Goal: Transaction & Acquisition: Purchase product/service

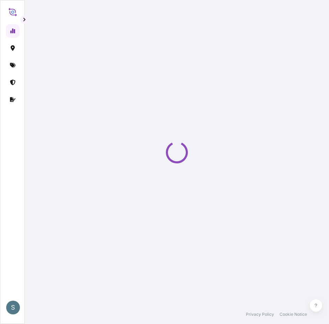
select select "2025"
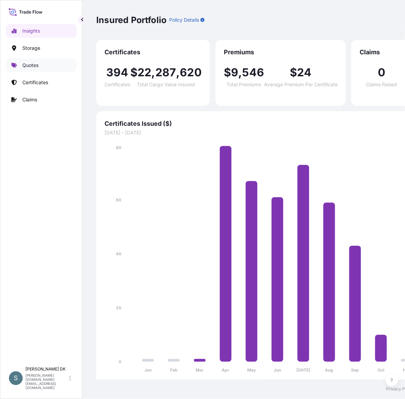
click at [44, 68] on link "Quotes" at bounding box center [41, 65] width 71 height 14
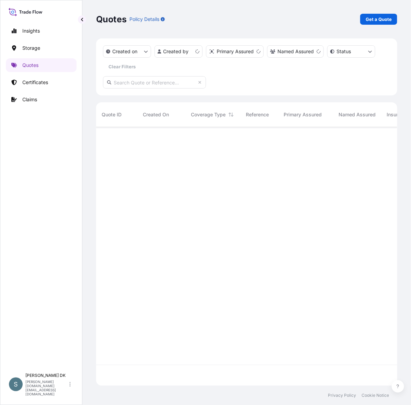
scroll to position [256, 295]
click at [78, 20] on button "button" at bounding box center [82, 19] width 8 height 8
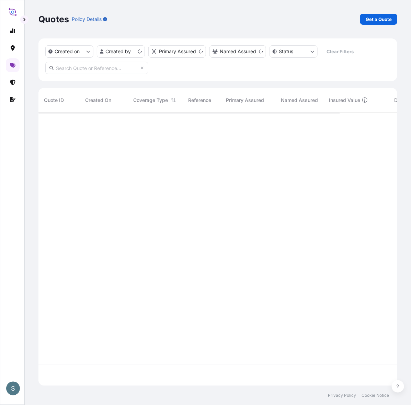
scroll to position [271, 353]
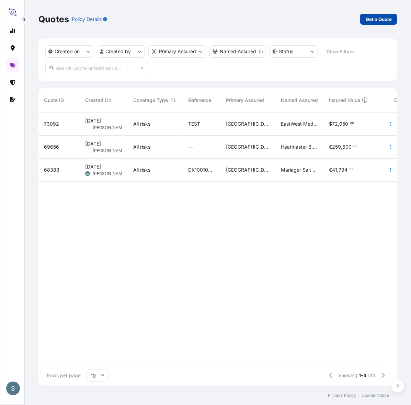
click at [329, 23] on link "Get a Quote" at bounding box center [378, 19] width 37 height 11
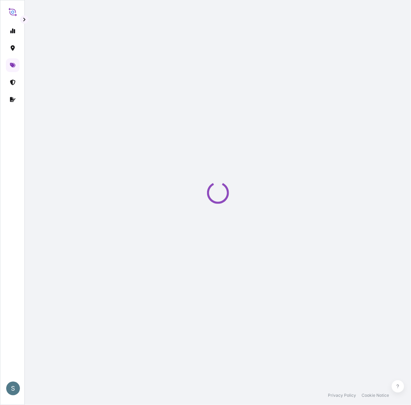
select select "Water"
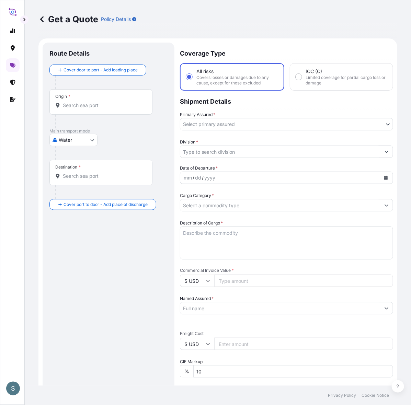
scroll to position [11, 0]
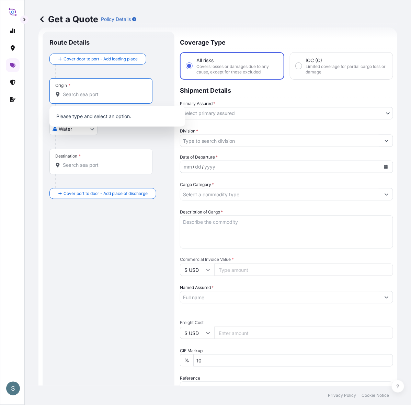
click at [110, 92] on input "Origin *" at bounding box center [103, 94] width 81 height 7
paste input "AARHUS, DENMARK"
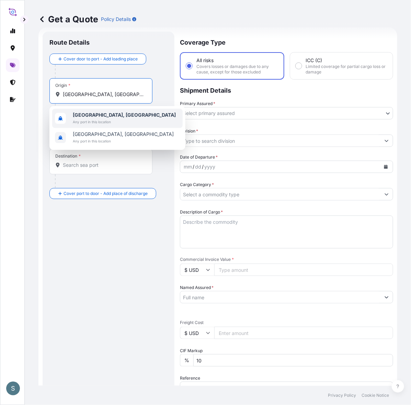
click at [104, 121] on span "Any port in this location" at bounding box center [124, 122] width 103 height 7
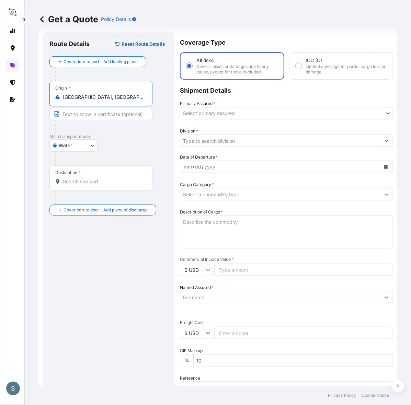
type input "Aarhus, Denmark"
click at [98, 183] on input "Destination *" at bounding box center [103, 181] width 81 height 7
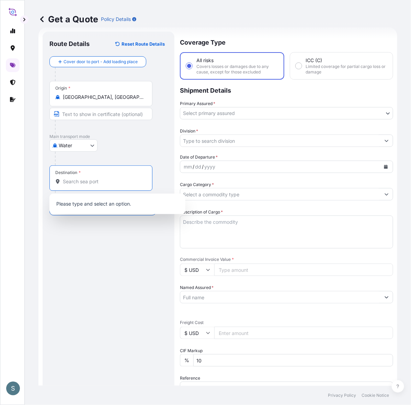
paste input "HUANGPU, CHINA"
click at [123, 184] on input "HUANGPU, CHINA" at bounding box center [103, 181] width 81 height 7
click at [97, 183] on input "HUANGPU, CHINA" at bounding box center [103, 181] width 81 height 7
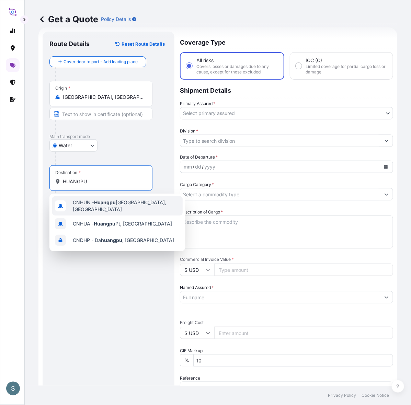
click at [90, 203] on span "CNHUN - Huangpu New Port, China" at bounding box center [126, 206] width 107 height 14
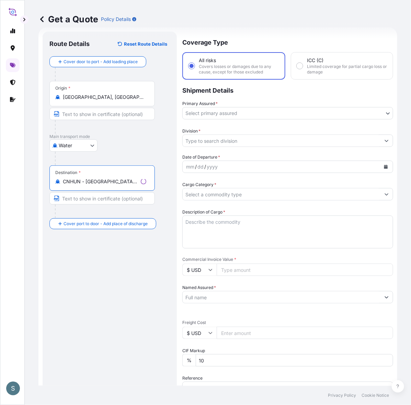
click at [99, 184] on input "CNHUN - Huangpu New Port, China" at bounding box center [100, 181] width 75 height 7
click at [99, 184] on input "CNHUN - Huangpu New Port, China" at bounding box center [103, 181] width 81 height 7
paste input "HUANGPU, CHINA"
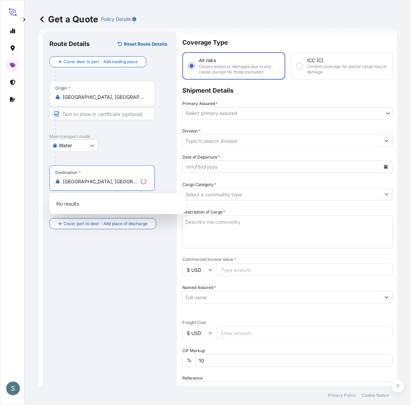
click at [98, 184] on input "HUANGPU, CHINA" at bounding box center [100, 181] width 75 height 7
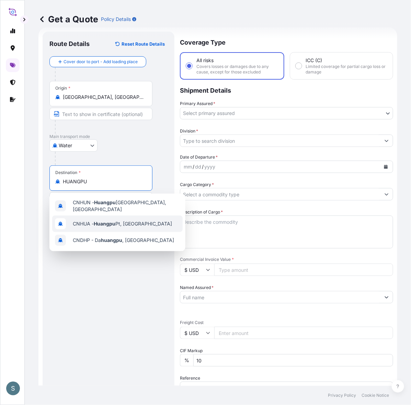
click at [95, 226] on div "CNHUA - Huangpu Pt, China" at bounding box center [117, 224] width 131 height 16
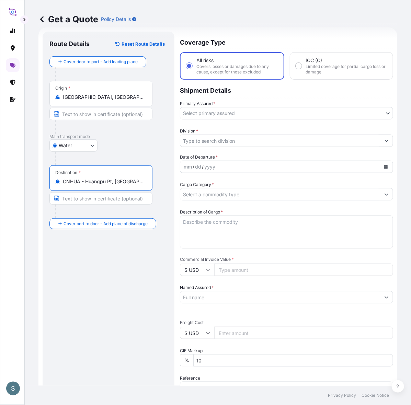
type input "CNHUA - Huangpu Pt, China"
drag, startPoint x: 79, startPoint y: 287, endPoint x: 124, endPoint y: 248, distance: 58.9
click at [79, 287] on div "Route Details Reset Route Details Cover door to port - Add loading place Place …" at bounding box center [108, 279] width 118 height 483
click at [220, 109] on body "0 options available. 3 options available. S Get a Quote Policy Details Route De…" at bounding box center [205, 202] width 411 height 405
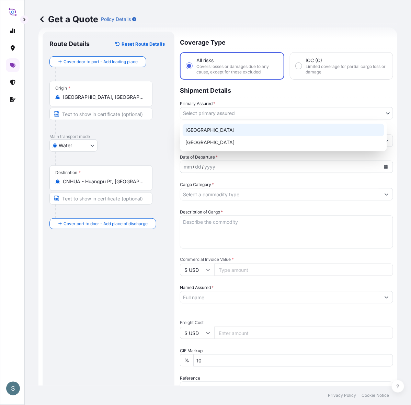
click at [214, 135] on div "Denmark" at bounding box center [284, 130] width 202 height 12
select select "31589"
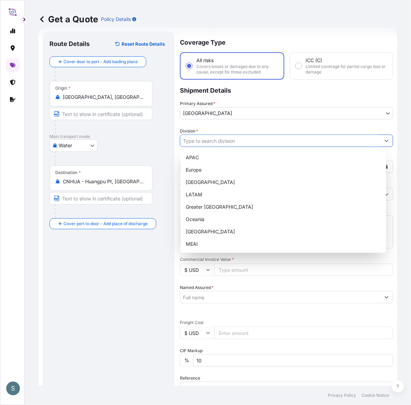
click at [215, 142] on input "Division *" at bounding box center [280, 141] width 200 height 12
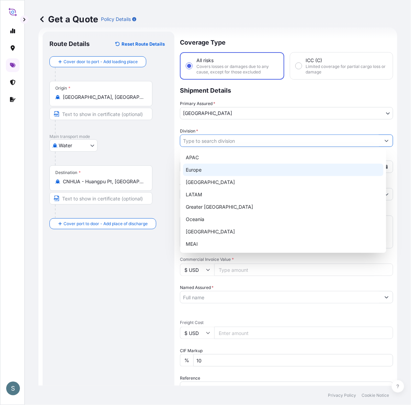
click at [205, 168] on div "Europe" at bounding box center [283, 170] width 201 height 12
type input "Europe"
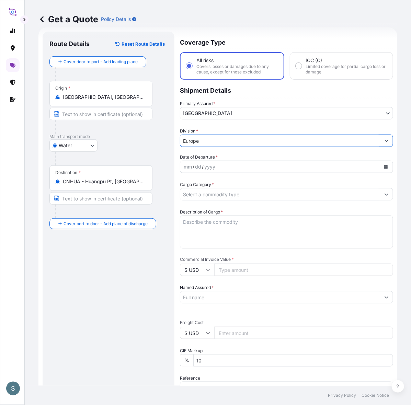
click at [203, 135] on input "Europe" at bounding box center [280, 141] width 200 height 12
click at [329, 141] on icon "Show suggestions" at bounding box center [387, 141] width 4 height 4
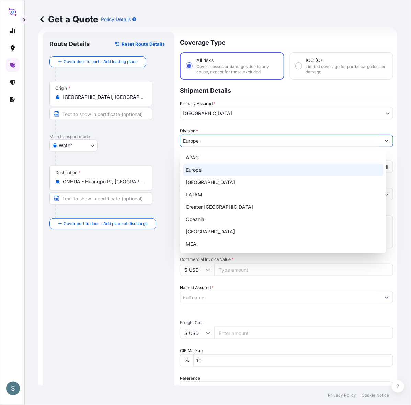
click at [219, 172] on div "Europe" at bounding box center [283, 170] width 201 height 12
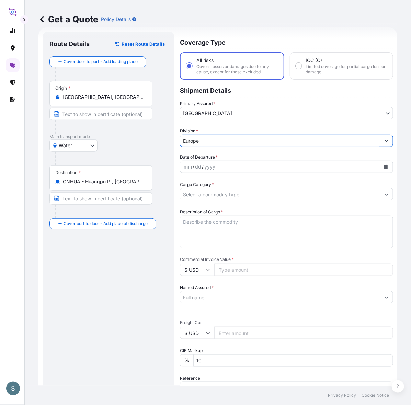
click at [211, 172] on div "mm / dd / yyyy" at bounding box center [280, 167] width 200 height 12
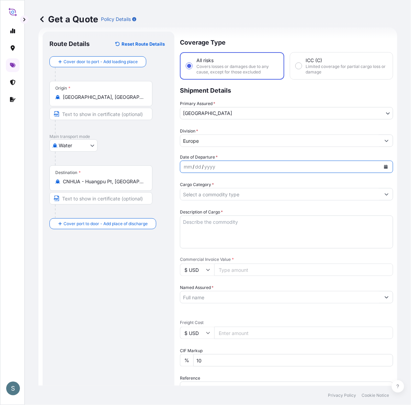
click at [329, 167] on button "Calendar" at bounding box center [386, 166] width 11 height 11
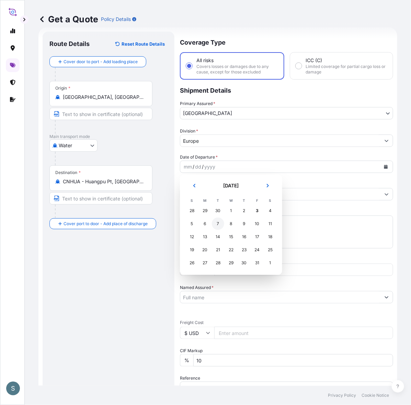
click at [214, 227] on div "7" at bounding box center [218, 224] width 12 height 12
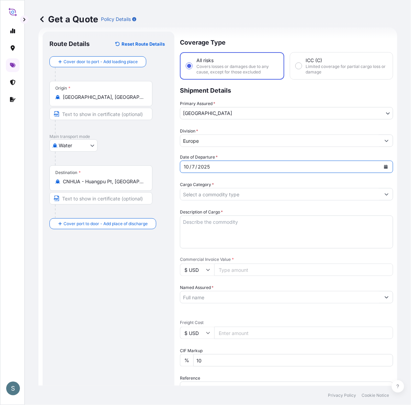
click at [145, 246] on div "Route Details Reset Route Details Cover door to port - Add loading place Place …" at bounding box center [108, 279] width 118 height 483
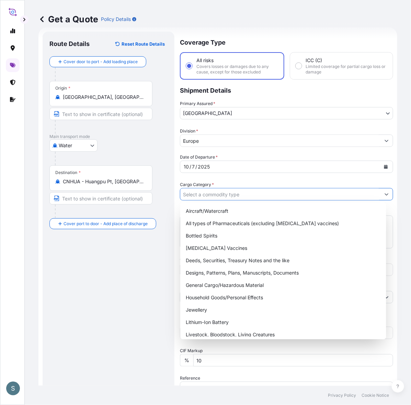
click at [216, 193] on input "Cargo Category *" at bounding box center [280, 194] width 200 height 12
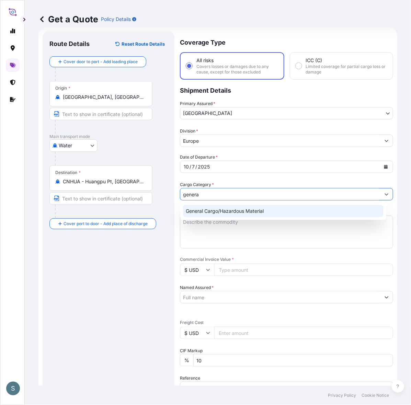
click at [212, 213] on div "General Cargo/Hazardous Material" at bounding box center [283, 211] width 201 height 12
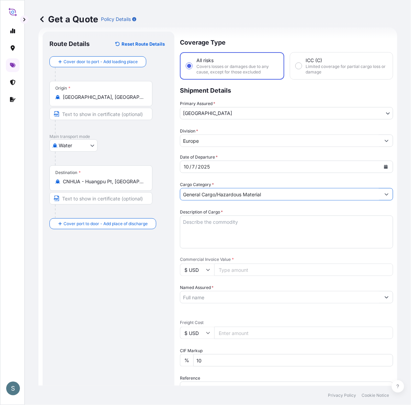
type input "General Cargo/Hazardous Material"
click at [144, 278] on div "Route Details Reset Route Details Cover door to port - Add loading place Place …" at bounding box center [108, 279] width 118 height 483
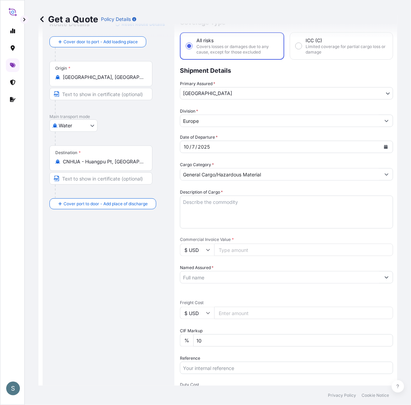
scroll to position [83, 0]
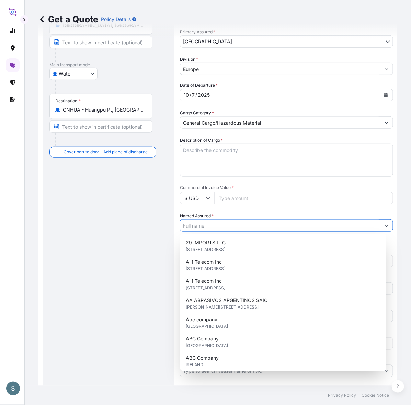
click at [212, 224] on input "Named Assured *" at bounding box center [280, 225] width 200 height 12
paste input "Mariager Salt Specialties A/S"
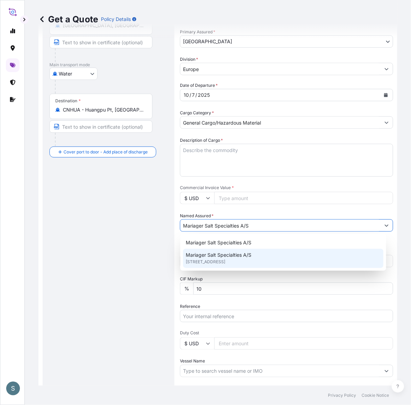
click at [222, 259] on span "Hadsundvej 17, 9550, Mariager, DENMARK" at bounding box center [206, 262] width 40 height 7
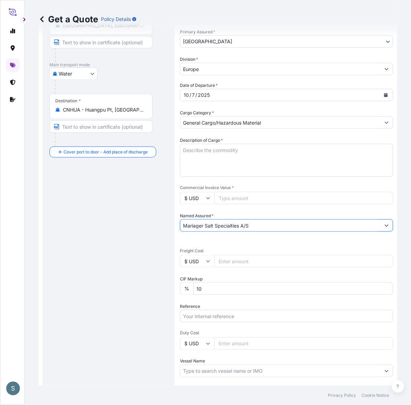
type input "Mariager Salt Specialties A/S"
click at [88, 251] on div "Route Details Reset Route Details Cover door to port - Add loading place Place …" at bounding box center [108, 208] width 118 height 483
click at [126, 252] on div "Route Details Reset Route Details Cover door to port - Add loading place Place …" at bounding box center [108, 208] width 118 height 483
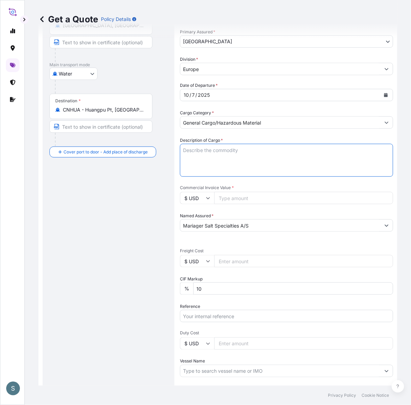
click at [193, 152] on textarea "Description of Cargo *" at bounding box center [286, 160] width 213 height 33
paste textarea "SANAL P+ CHINA, SODIUM CHLORIDE, PHARMACEUTICAL QU"
click at [182, 155] on textarea "SANAL P+ CHINA, SODIUM CHLORIDE, PHARMACEUTICAL QU" at bounding box center [286, 160] width 213 height 33
click at [329, 151] on textarea "SANAL P+ CHINA, SODIUM CHLORIDE, PHARMACEUTICAL QU" at bounding box center [286, 160] width 213 height 33
type textarea "SANAL P+ CHINA, SODIUM CHLORIDE, PHARMACEUTICAL QUALITY"
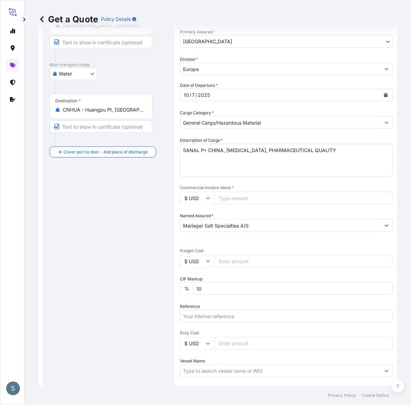
drag, startPoint x: 162, startPoint y: 251, endPoint x: 156, endPoint y: 249, distance: 6.7
click at [160, 251] on div "Route Details Reset Route Details Cover door to port - Add loading place Place …" at bounding box center [108, 208] width 118 height 483
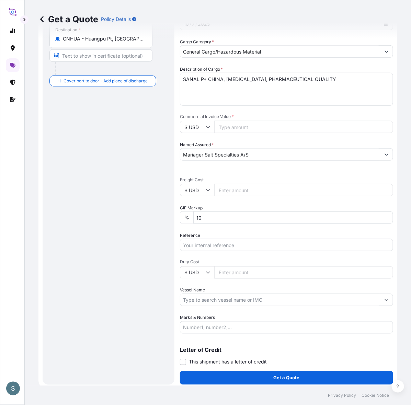
click at [236, 126] on input "Commercial Invoice Value *" at bounding box center [303, 127] width 179 height 12
paste input "60.64"
click at [141, 161] on div "Route Details Reset Route Details Cover door to port - Add loading place Place …" at bounding box center [108, 137] width 118 height 483
drag, startPoint x: 233, startPoint y: 124, endPoint x: 204, endPoint y: 124, distance: 28.5
click at [204, 124] on div "$ USD 60.64" at bounding box center [286, 127] width 213 height 12
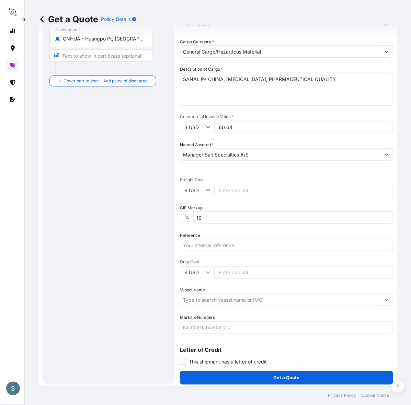
paste input "637.50"
type input "60637.50"
click at [108, 171] on div "Route Details Reset Route Details Cover door to port - Add loading place Place …" at bounding box center [108, 137] width 118 height 483
click at [197, 187] on input "$ USD" at bounding box center [197, 190] width 34 height 12
click at [194, 209] on div "€ EUR" at bounding box center [197, 208] width 29 height 13
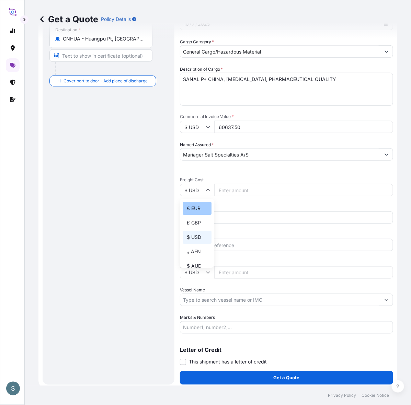
type input "€ EUR"
click at [93, 214] on div "Route Details Reset Route Details Cover door to port - Add loading place Place …" at bounding box center [108, 137] width 118 height 483
click at [232, 187] on input "Freight Cost" at bounding box center [303, 190] width 179 height 12
paste input "10051.41"
type input "10051.41"
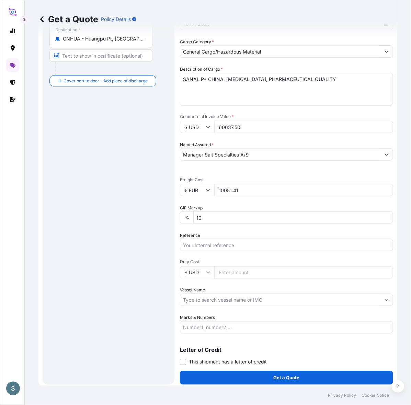
click at [119, 215] on div "Route Details Reset Route Details Cover door to port - Add loading place Place …" at bounding box center [108, 137] width 118 height 483
click at [157, 236] on div "Route Details Reset Route Details Cover door to port - Add loading place Place …" at bounding box center [108, 137] width 118 height 483
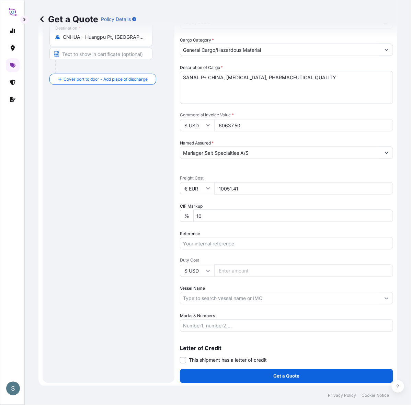
scroll to position [156, 0]
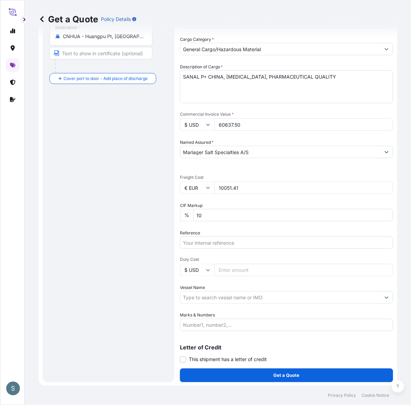
click at [219, 249] on div "Date of Departure * 10 / 7 / 2025 Cargo Category * General Cargo/Hazardous Mate…" at bounding box center [286, 170] width 213 height 323
click at [218, 247] on input "Reference" at bounding box center [286, 243] width 213 height 12
paste input "DK1001020983 2527609"
click at [223, 241] on input "DK1001020983 2527609" at bounding box center [286, 243] width 213 height 12
click at [222, 245] on input "DK1001020983 2527609" at bounding box center [286, 243] width 213 height 12
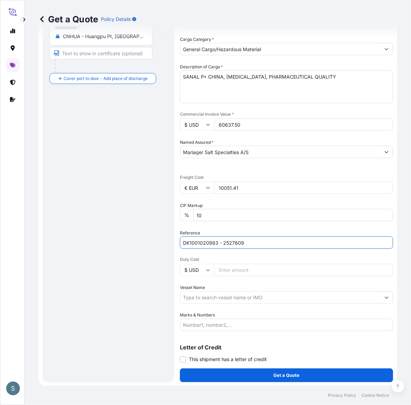
type input "DK1001020983 - 2527609"
click at [131, 276] on div "Route Details Reset Route Details Cover door to port - Add loading place Place …" at bounding box center [108, 134] width 118 height 483
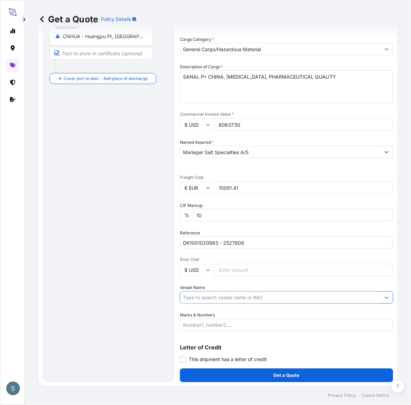
click at [217, 293] on input "Vessel Name" at bounding box center [280, 298] width 200 height 12
paste input "MUNKEBO MAERSK"
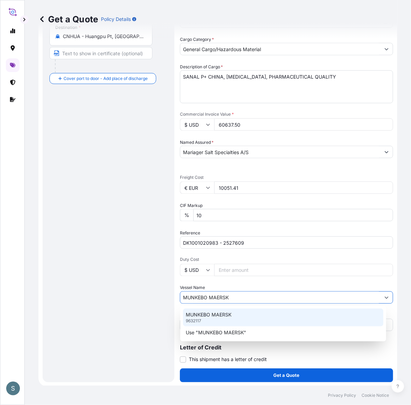
click at [233, 314] on div "MUNKEBO MAERSK 9632117" at bounding box center [283, 318] width 201 height 18
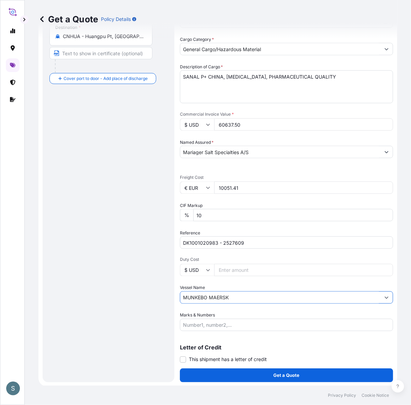
type input "MUNKEBO MAERSK"
click at [134, 318] on div "Route Details Reset Route Details Cover door to port - Add loading place Place …" at bounding box center [108, 134] width 118 height 483
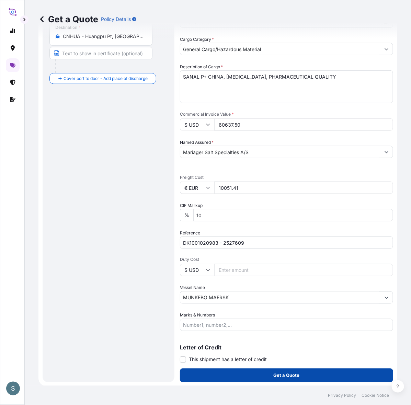
click at [238, 324] on button "Get a Quote" at bounding box center [286, 376] width 213 height 14
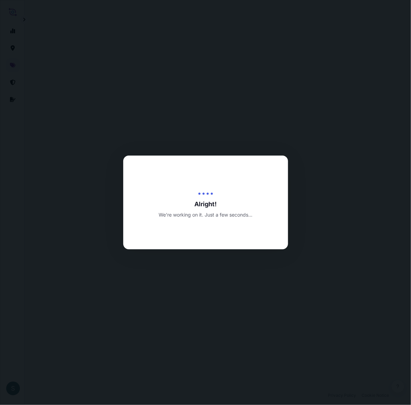
select select "Water"
select select "31589"
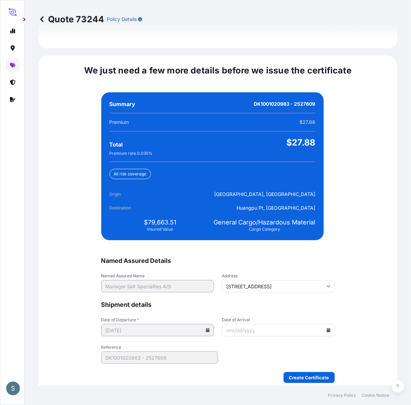
scroll to position [1552, 0]
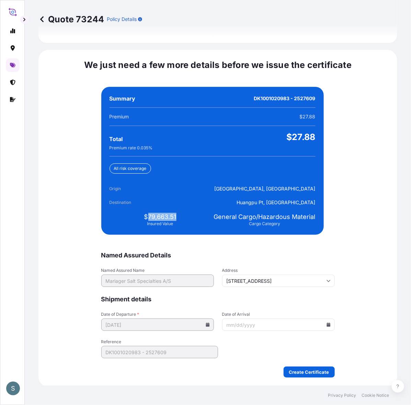
drag, startPoint x: 146, startPoint y: 214, endPoint x: 187, endPoint y: 216, distance: 40.6
click at [187, 216] on div "$79,663.51 Insured Value" at bounding box center [161, 220] width 102 height 14
copy span "79,663.51"
click at [157, 213] on span "$79,663.51" at bounding box center [160, 217] width 32 height 8
copy span "79,663.51"
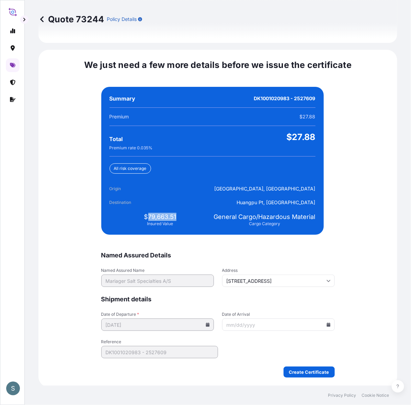
drag, startPoint x: 145, startPoint y: 215, endPoint x: 173, endPoint y: 220, distance: 29.3
click at [173, 220] on div "$79,663.51 Insured Value" at bounding box center [161, 220] width 102 height 14
click at [244, 324] on form "Named Assured Details Named Assured Name Mariager Salt Specialties A/S Address …" at bounding box center [218, 314] width 234 height 126
drag, startPoint x: 325, startPoint y: 322, endPoint x: 329, endPoint y: 325, distance: 4.8
click at [327, 323] on icon at bounding box center [329, 325] width 4 height 4
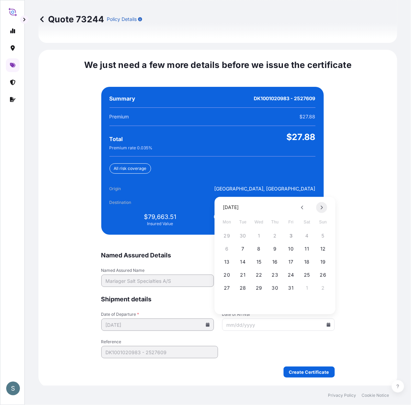
click at [324, 207] on button at bounding box center [321, 207] width 11 height 11
click at [321, 289] on button "30" at bounding box center [323, 288] width 11 height 11
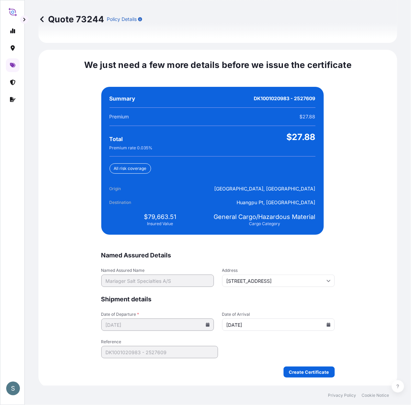
type input "11/30/2025"
click at [329, 315] on div "We just need a few more details before we issue the certificate Named Assured D…" at bounding box center [217, 219] width 359 height 338
drag, startPoint x: 145, startPoint y: 214, endPoint x: 180, endPoint y: 215, distance: 34.4
click at [180, 215] on div "$79,663.51 Insured Value" at bounding box center [161, 220] width 102 height 14
copy span "79,663.51"
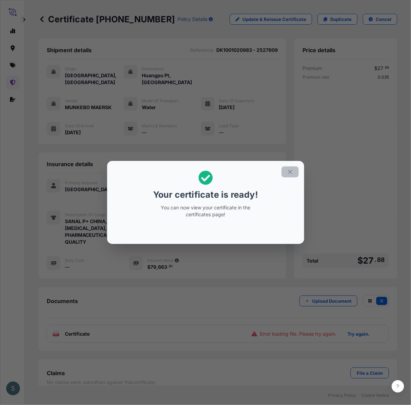
click at [290, 171] on icon "button" at bounding box center [290, 172] width 6 height 6
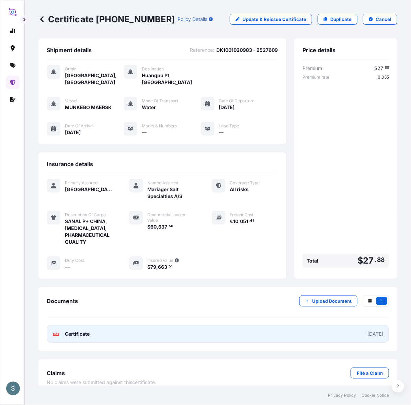
click at [165, 324] on link "PDF Certificate 2025-10-03" at bounding box center [218, 334] width 342 height 18
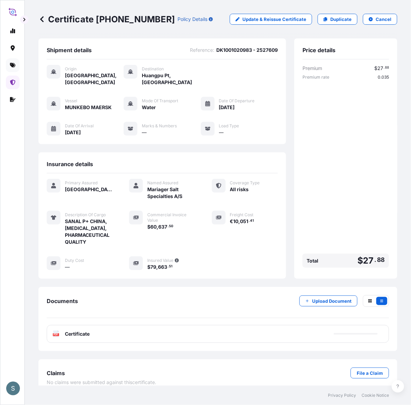
click at [15, 63] on icon at bounding box center [12, 65] width 5 height 5
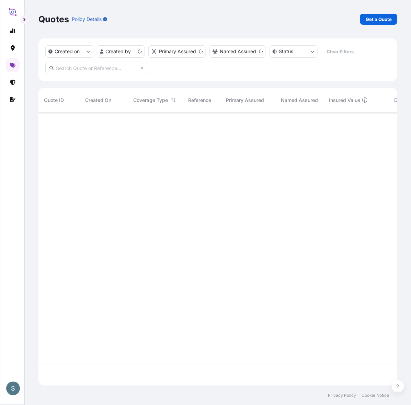
scroll to position [271, 353]
click at [329, 18] on p "Get a Quote" at bounding box center [379, 19] width 26 height 7
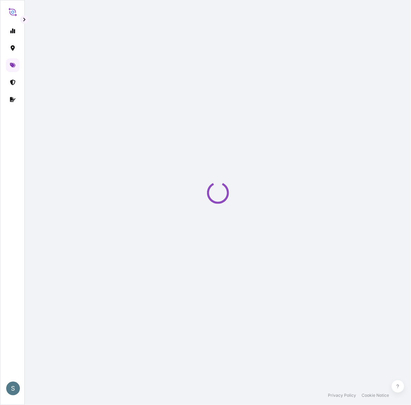
select select "Water"
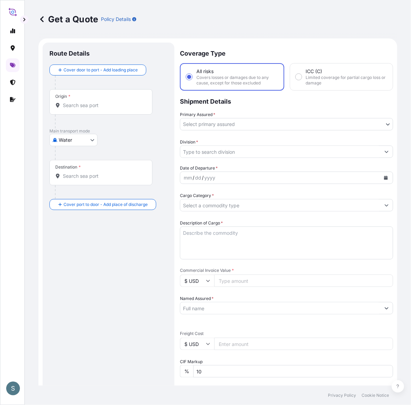
scroll to position [11, 0]
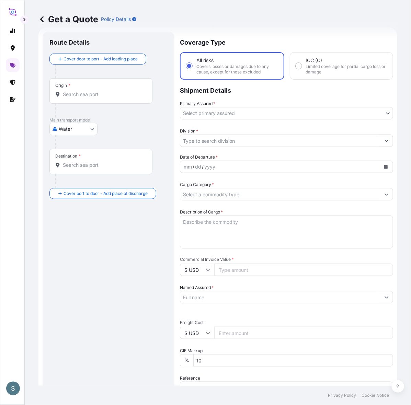
click at [250, 22] on div "Get a Quote Policy Details" at bounding box center [217, 19] width 359 height 11
click at [167, 120] on p "Main transport mode" at bounding box center [108, 119] width 118 height 5
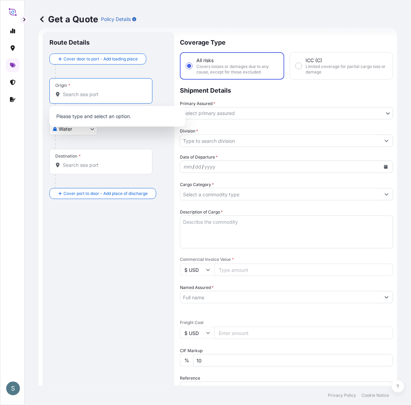
click at [108, 97] on input "Origin *" at bounding box center [103, 94] width 81 height 7
paste input "AARHUS, DENMARK"
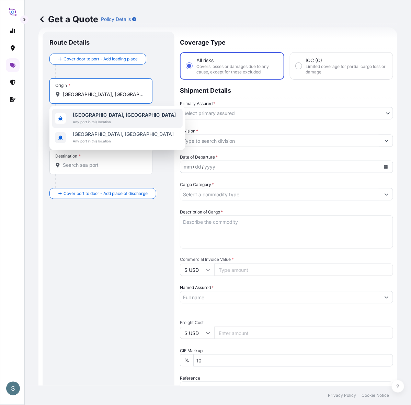
click at [97, 115] on b "Aarhus, Denmark" at bounding box center [124, 115] width 103 height 6
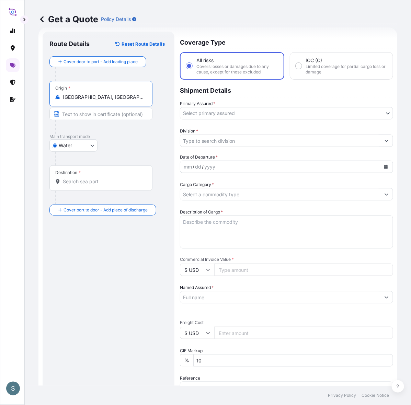
type input "Aarhus, Denmark"
drag, startPoint x: 157, startPoint y: 169, endPoint x: 148, endPoint y: 179, distance: 13.1
click at [157, 169] on div "Destination *" at bounding box center [108, 185] width 118 height 39
click at [135, 178] on div "Destination *" at bounding box center [100, 178] width 103 height 25
click at [135, 178] on input "Destination *" at bounding box center [103, 181] width 81 height 7
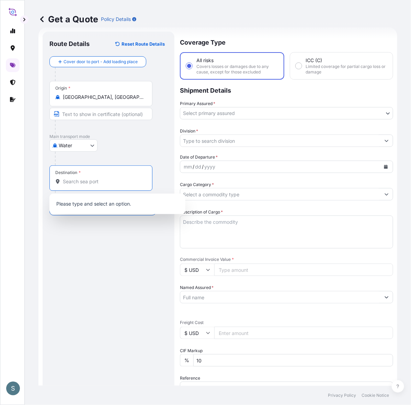
paste input "CALGARY, AL"
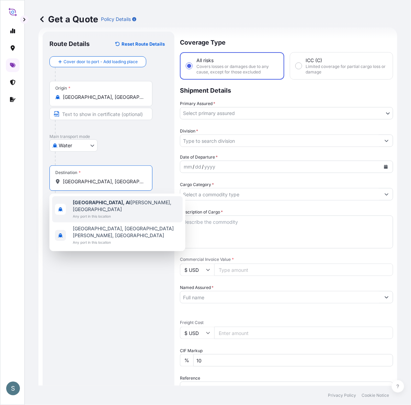
click at [114, 204] on span "Calgary, Al berta, Canada" at bounding box center [126, 206] width 107 height 14
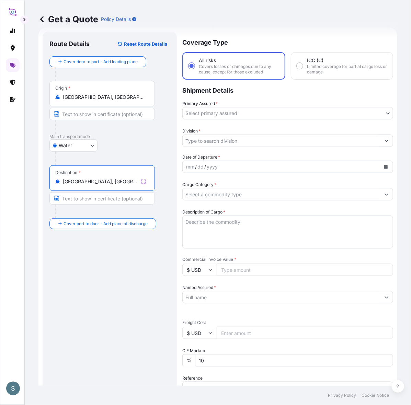
type input "Calgary, Alberta, Canada"
drag, startPoint x: 126, startPoint y: 186, endPoint x: 88, endPoint y: 184, distance: 38.2
click at [88, 184] on div "Destination * Calgary, Alberta, Canada" at bounding box center [101, 178] width 105 height 25
click at [88, 184] on input "Calgary, Alberta, Canada" at bounding box center [100, 181] width 75 height 7
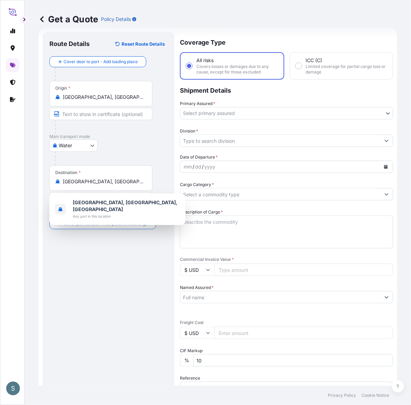
click at [105, 246] on div "Route Details Reset Route Details Cover door to port - Add loading place Place …" at bounding box center [108, 279] width 118 height 483
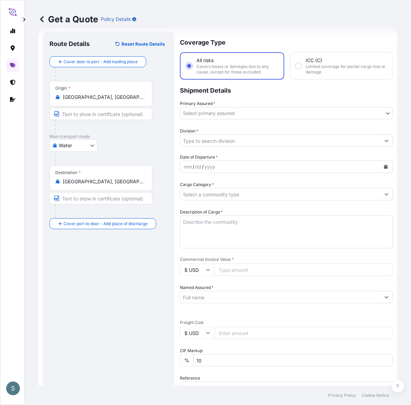
click at [210, 108] on body "2 options available. 0 options available. 2 options available. 0 options availa…" at bounding box center [205, 202] width 411 height 405
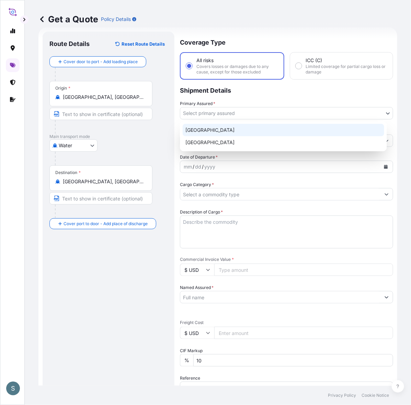
click at [207, 129] on div "Denmark" at bounding box center [284, 130] width 202 height 12
select select "31589"
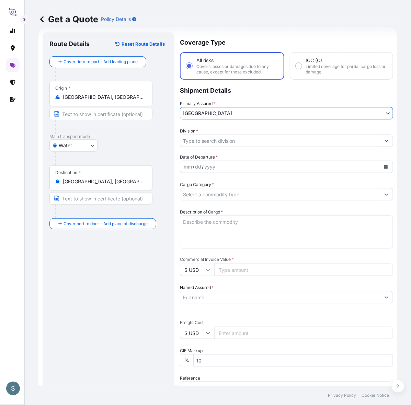
click at [209, 140] on input "Division *" at bounding box center [280, 141] width 200 height 12
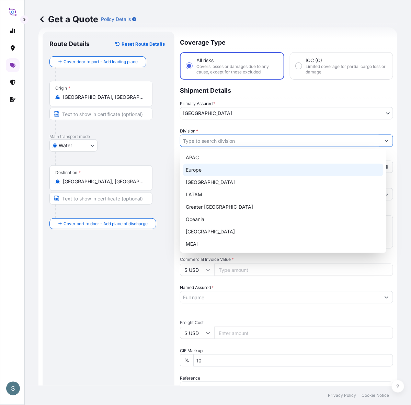
click at [205, 168] on div "Europe" at bounding box center [283, 170] width 201 height 12
type input "Europe"
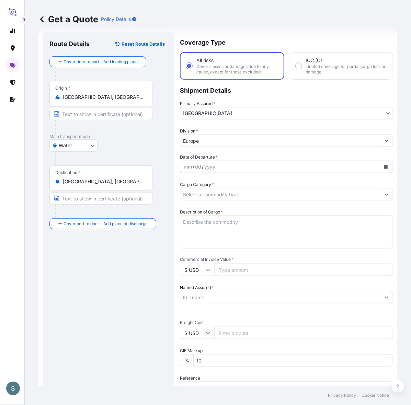
click at [150, 263] on div "Route Details Reset Route Details Cover door to port - Add loading place Place …" at bounding box center [108, 279] width 118 height 483
click at [210, 165] on div "yyyy" at bounding box center [210, 167] width 12 height 8
click at [329, 165] on icon "Calendar" at bounding box center [386, 167] width 4 height 4
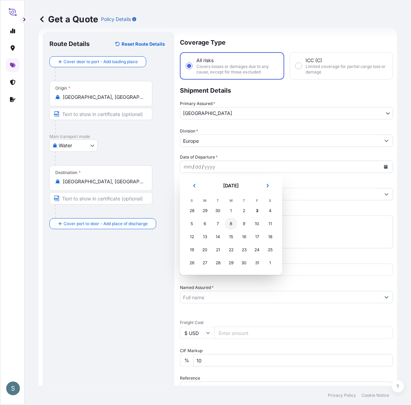
click at [234, 226] on div "8" at bounding box center [231, 224] width 12 height 12
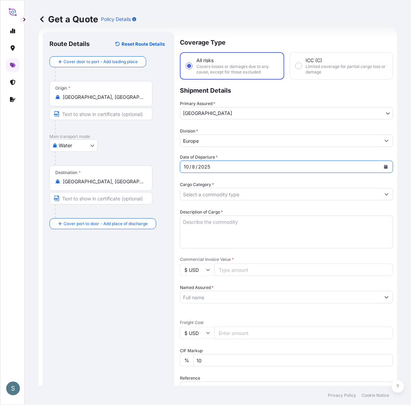
click at [111, 282] on div "Route Details Reset Route Details Cover door to port - Add loading place Place …" at bounding box center [108, 279] width 118 height 483
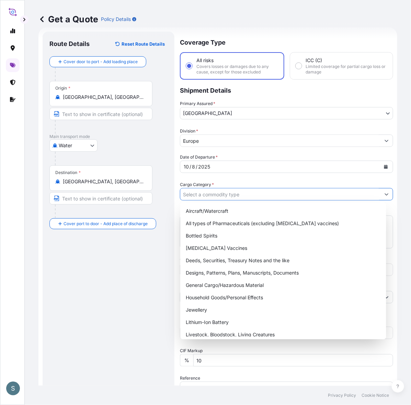
click at [203, 193] on input "Cargo Category *" at bounding box center [280, 194] width 200 height 12
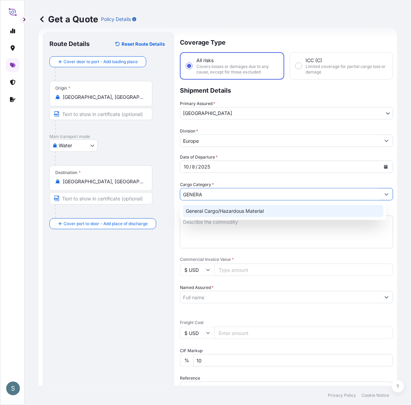
click at [218, 213] on div "General Cargo/Hazardous Material" at bounding box center [283, 211] width 201 height 12
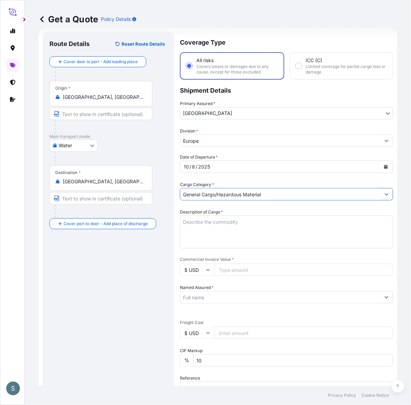
type input "General Cargo/Hazardous Material"
click at [129, 280] on div "Route Details Reset Route Details Cover door to port - Add loading place Place …" at bounding box center [108, 279] width 118 height 483
click at [154, 264] on div "Route Details Reset Route Details Cover door to port - Add loading place Place …" at bounding box center [108, 279] width 118 height 483
click at [197, 228] on textarea "Description of Cargo *" at bounding box center [286, 232] width 213 height 33
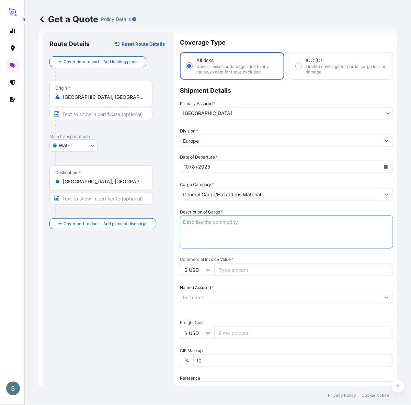
paste textarea "SANAL P, SODIUM CHLORIDE, PHARMACEUTICAL QUALITY"
click at [185, 226] on textarea "SANAL P, SODIUM CHLORIDE, PHARMACEUTICAL QUALITY" at bounding box center [286, 232] width 213 height 33
click at [182, 226] on textarea "SANAL P, SODIUM CHLORIDE, PHARMACEUTICAL QUALITY" at bounding box center [286, 232] width 213 height 33
type textarea "SANAL P, SODIUM CHLORIDE, PHARMACEUTICAL QUALITY"
click at [179, 269] on form "Route Details Reset Route Details Cover door to port - Add loading place Place …" at bounding box center [217, 279] width 359 height 505
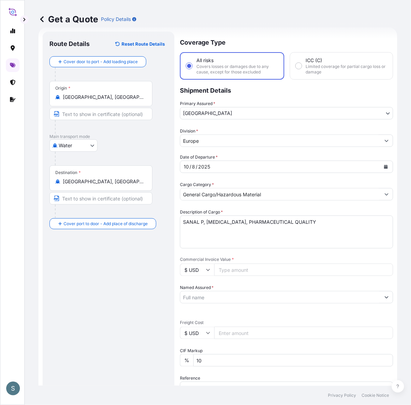
click at [148, 284] on div "Route Details Reset Route Details Cover door to port - Add loading place Place …" at bounding box center [108, 279] width 118 height 483
click at [189, 324] on input "$ USD" at bounding box center [197, 333] width 34 height 12
click at [198, 324] on div "€ EUR" at bounding box center [197, 351] width 29 height 13
type input "€ EUR"
click at [120, 324] on div "Route Details Reset Route Details Cover door to port - Add loading place Place …" at bounding box center [108, 279] width 118 height 483
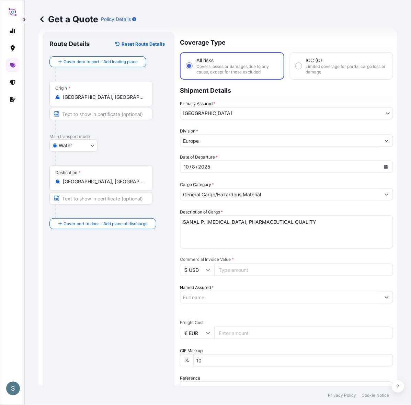
click at [201, 272] on input "$ USD" at bounding box center [197, 270] width 34 height 12
click at [203, 289] on div "€ EUR" at bounding box center [197, 288] width 29 height 13
type input "€ EUR"
click at [233, 277] on div "Date of Departure * 10 / 8 / 2025 Cargo Category * General Cargo/Hazardous Mate…" at bounding box center [286, 315] width 213 height 323
click at [235, 268] on input "Commercial Invoice Value *" at bounding box center [303, 270] width 179 height 12
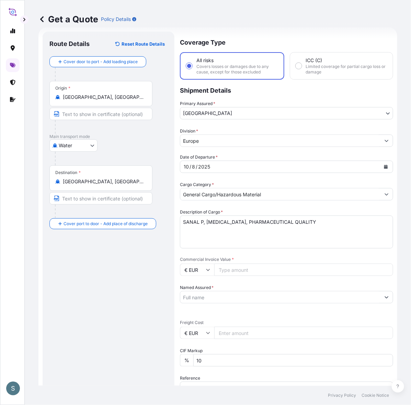
paste input "24402.00"
type input "24402.00"
click at [146, 297] on div "Route Details Reset Route Details Cover door to port - Add loading place Place …" at bounding box center [108, 279] width 118 height 483
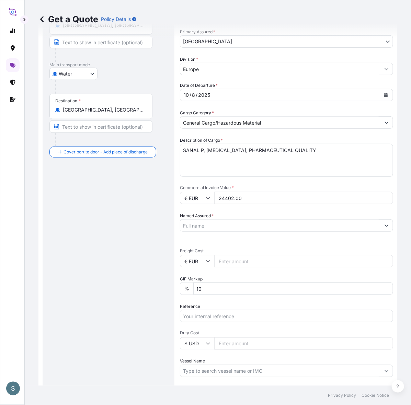
click at [204, 217] on label "Named Assured *" at bounding box center [197, 216] width 34 height 7
click at [204, 219] on input "Named Assured *" at bounding box center [280, 225] width 200 height 12
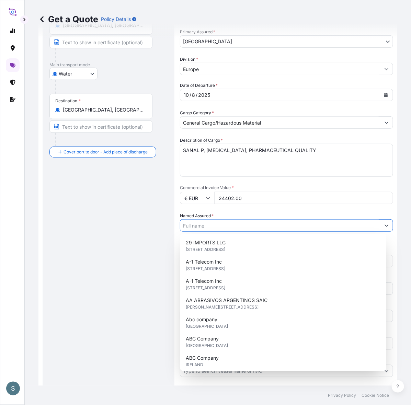
click at [205, 225] on input "Named Assured *" at bounding box center [280, 225] width 200 height 12
paste input "Mariager Salt Specialties A/S"
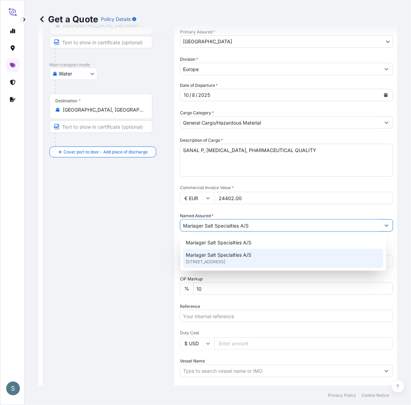
click at [217, 260] on span "Hadsundvej 17, 9550, Mariager, DENMARK" at bounding box center [206, 262] width 40 height 7
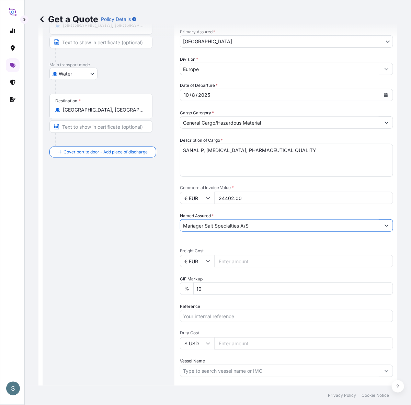
type input "Mariager Salt Specialties A/S"
click at [125, 278] on div "Route Details Reset Route Details Cover door to port - Add loading place Place …" at bounding box center [108, 208] width 118 height 483
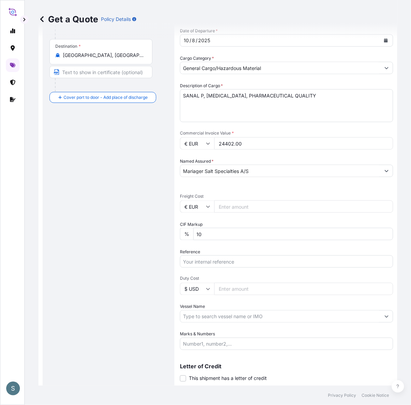
scroll to position [154, 0]
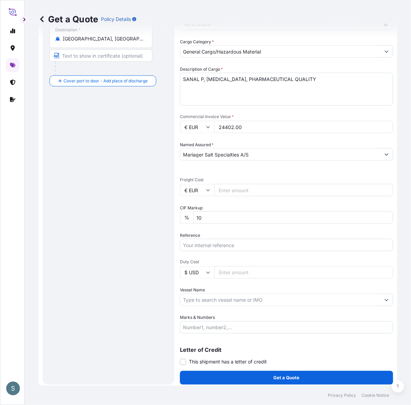
click at [156, 180] on div "Route Details Reset Route Details Cover door to port - Add loading place Place …" at bounding box center [108, 137] width 118 height 483
click at [233, 185] on input "Freight Cost" at bounding box center [303, 190] width 179 height 12
paste input "8339.42"
type input "8339.42"
click at [124, 220] on div "Route Details Reset Route Details Cover door to port - Add loading place Place …" at bounding box center [108, 137] width 118 height 483
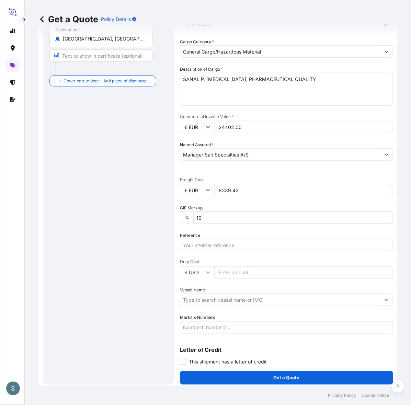
scroll to position [156, 0]
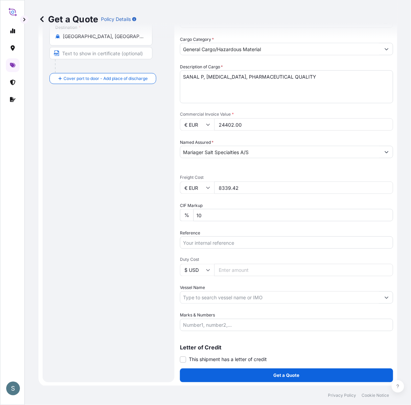
click at [194, 246] on input "Reference" at bounding box center [286, 243] width 213 height 12
paste input "DK1001020391 2599731"
click at [220, 241] on input "DK1001020391 2599731" at bounding box center [286, 243] width 213 height 12
type input "DK1001020391 - 2599731"
drag, startPoint x: 68, startPoint y: 304, endPoint x: 70, endPoint y: 297, distance: 6.8
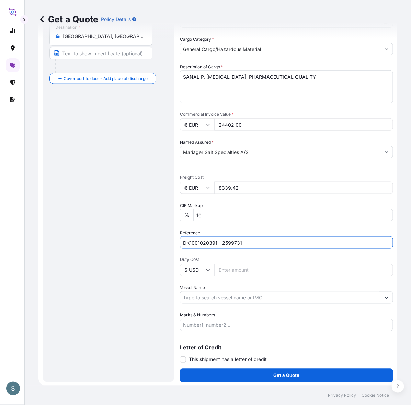
click at [69, 303] on div "Route Details Reset Route Details Cover door to port - Add loading place Place …" at bounding box center [108, 134] width 118 height 483
click at [225, 300] on input "Vessel Name" at bounding box center [280, 298] width 200 height 12
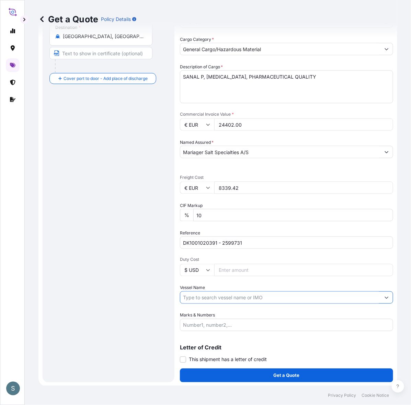
paste input "VALENCIA EXPRESS"
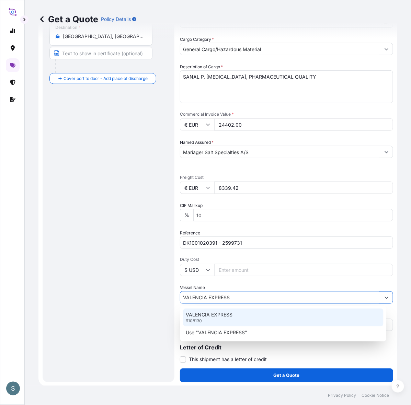
click at [217, 318] on div "VALENCIA EXPRESS 9108130" at bounding box center [283, 318] width 201 height 18
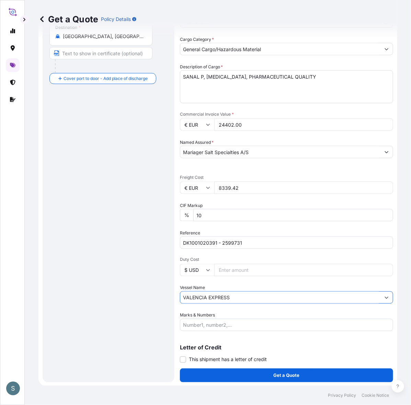
type input "VALENCIA EXPRESS"
click at [143, 322] on div "Route Details Reset Route Details Cover door to port - Add loading place Place …" at bounding box center [108, 134] width 118 height 483
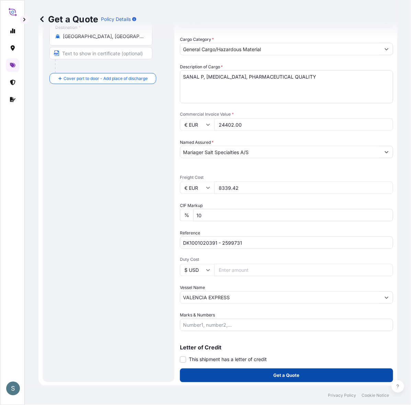
click at [236, 324] on button "Get a Quote" at bounding box center [286, 376] width 213 height 14
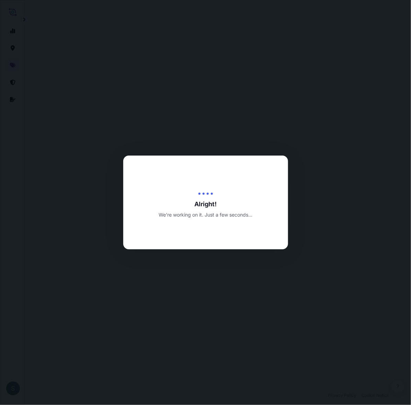
select select "Water"
select select "31589"
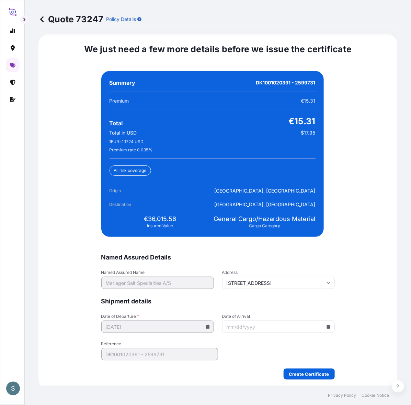
scroll to position [1588, 0]
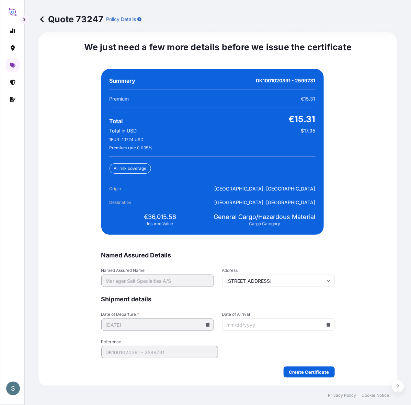
click at [327, 323] on icon at bounding box center [329, 325] width 4 height 4
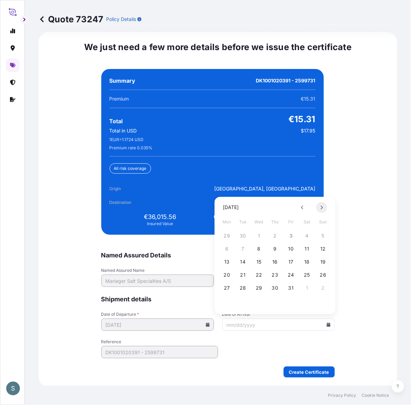
click at [324, 211] on button at bounding box center [321, 207] width 11 height 11
click at [261, 263] on button "12" at bounding box center [258, 262] width 11 height 11
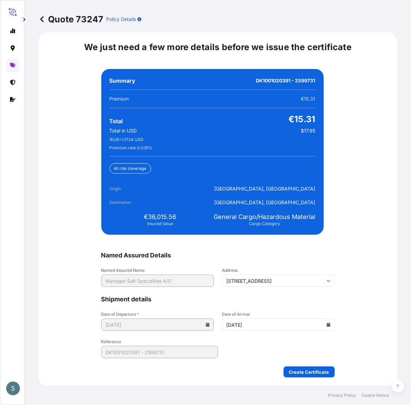
type input "11/12/2025"
click at [253, 324] on form "Named Assured Details Named Assured Name Mariager Salt Specialties A/S Address …" at bounding box center [218, 314] width 234 height 126
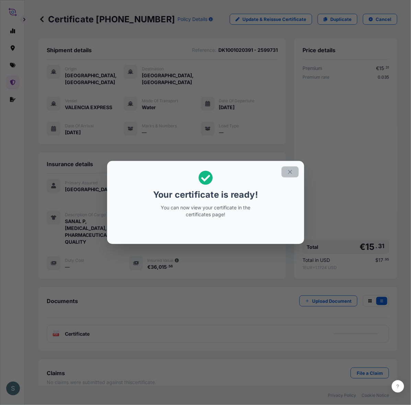
click at [291, 172] on icon "button" at bounding box center [290, 172] width 4 height 4
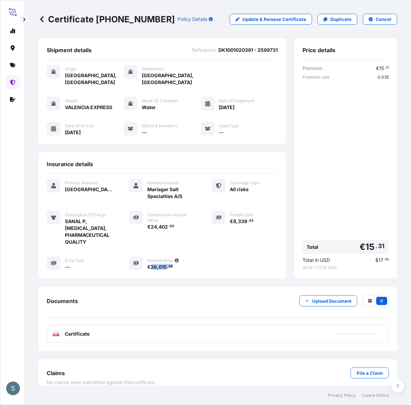
drag, startPoint x: 150, startPoint y: 260, endPoint x: 176, endPoint y: 260, distance: 25.1
click at [176, 263] on div "€ 36 , 015 . 56" at bounding box center [171, 266] width 48 height 7
copy span "36 , 015 . 56"
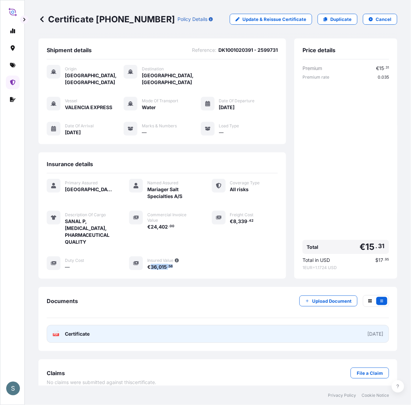
click at [224, 324] on link "PDF Certificate 2025-10-03" at bounding box center [218, 334] width 342 height 18
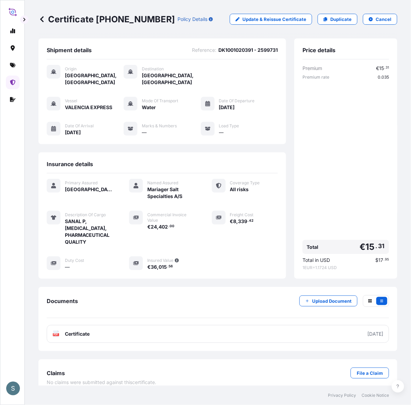
click at [180, 287] on div "Documents Upload Document PDF Certificate 2025-10-03" at bounding box center [217, 319] width 359 height 64
